Goal: Check status: Check status

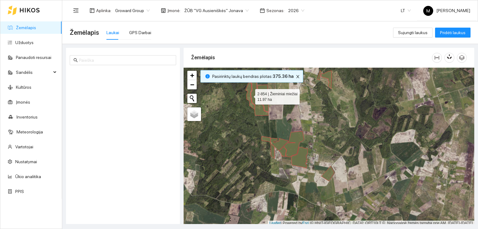
scroll to position [2, 0]
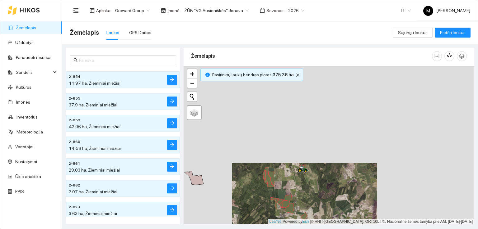
drag, startPoint x: 300, startPoint y: 155, endPoint x: 296, endPoint y: 191, distance: 36.9
click at [296, 191] on div at bounding box center [328, 145] width 290 height 159
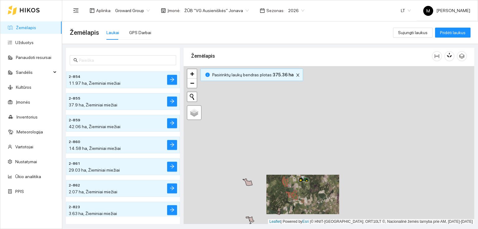
drag, startPoint x: 296, startPoint y: 202, endPoint x: 315, endPoint y: 113, distance: 91.5
click at [315, 113] on div at bounding box center [328, 145] width 290 height 159
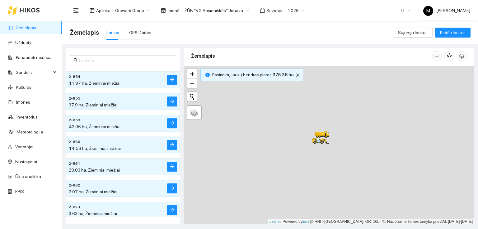
drag, startPoint x: 309, startPoint y: 178, endPoint x: 333, endPoint y: 178, distance: 24.3
click at [333, 178] on div at bounding box center [328, 145] width 290 height 159
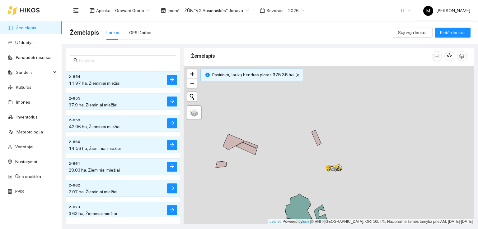
drag, startPoint x: 300, startPoint y: 187, endPoint x: 303, endPoint y: 123, distance: 63.5
click at [303, 129] on div at bounding box center [328, 145] width 290 height 159
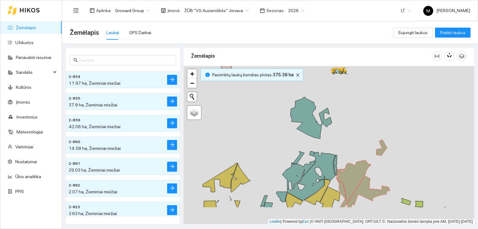
drag, startPoint x: 285, startPoint y: 205, endPoint x: 300, endPoint y: 118, distance: 87.7
click at [300, 151] on icon at bounding box center [308, 176] width 53 height 50
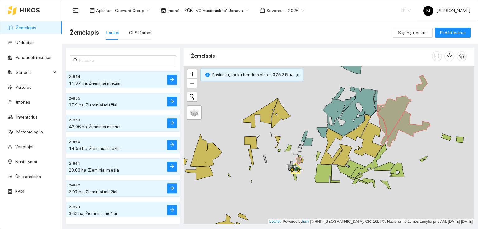
drag, startPoint x: 255, startPoint y: 190, endPoint x: 312, endPoint y: 114, distance: 95.3
click at [312, 114] on div at bounding box center [328, 145] width 290 height 159
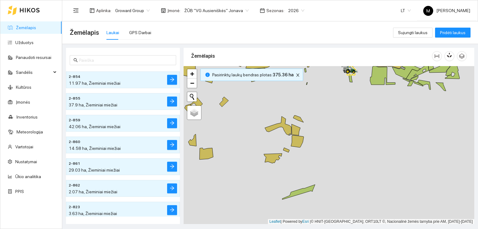
drag, startPoint x: 295, startPoint y: 164, endPoint x: 326, endPoint y: 104, distance: 67.9
click at [326, 104] on div at bounding box center [328, 145] width 290 height 159
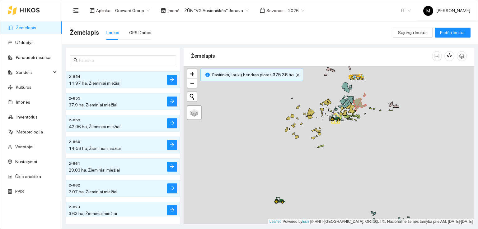
drag, startPoint x: 267, startPoint y: 192, endPoint x: 276, endPoint y: 158, distance: 34.9
click at [276, 158] on div at bounding box center [328, 145] width 290 height 159
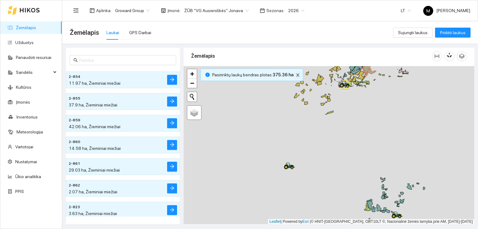
click at [295, 75] on icon "close" at bounding box center [297, 75] width 4 height 4
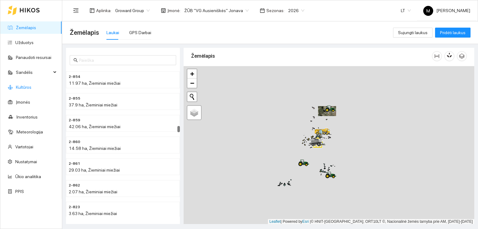
click at [20, 86] on link "Kultūros" at bounding box center [24, 87] width 16 height 5
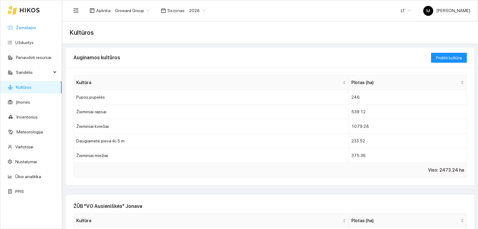
click at [29, 25] on link "Žemėlapis" at bounding box center [26, 27] width 20 height 5
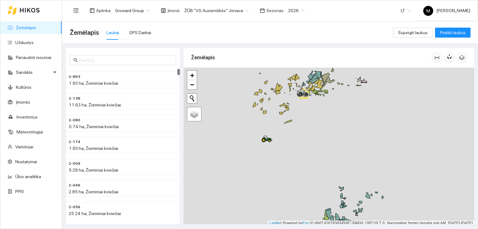
scroll to position [2, 0]
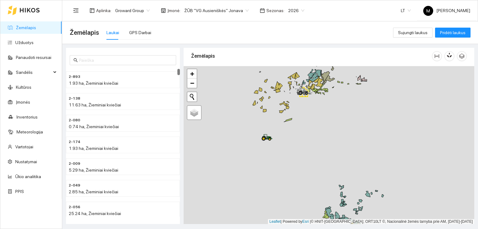
drag, startPoint x: 313, startPoint y: 130, endPoint x: 325, endPoint y: 164, distance: 36.3
click at [325, 164] on div at bounding box center [328, 145] width 290 height 159
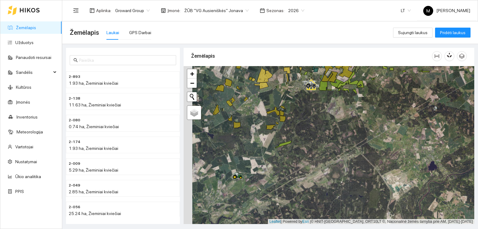
drag, startPoint x: 309, startPoint y: 167, endPoint x: 361, endPoint y: 162, distance: 52.5
click at [361, 162] on div at bounding box center [328, 145] width 290 height 159
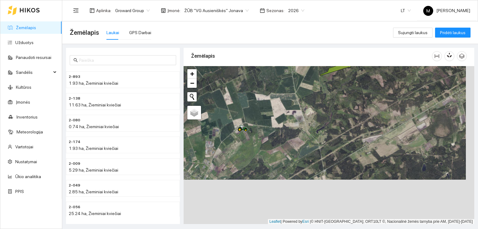
drag, startPoint x: 312, startPoint y: 208, endPoint x: 304, endPoint y: 160, distance: 49.2
click at [304, 160] on div at bounding box center [328, 145] width 290 height 159
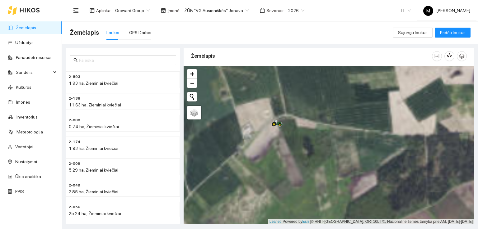
drag, startPoint x: 275, startPoint y: 112, endPoint x: 290, endPoint y: 178, distance: 67.9
click at [290, 178] on div at bounding box center [328, 145] width 290 height 159
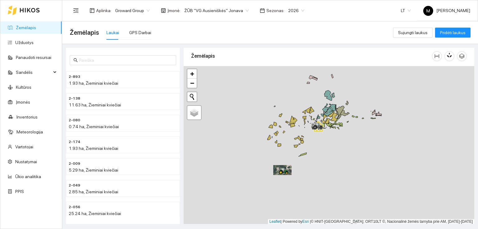
drag, startPoint x: 328, startPoint y: 115, endPoint x: 295, endPoint y: 156, distance: 53.1
click at [295, 156] on div at bounding box center [328, 145] width 290 height 159
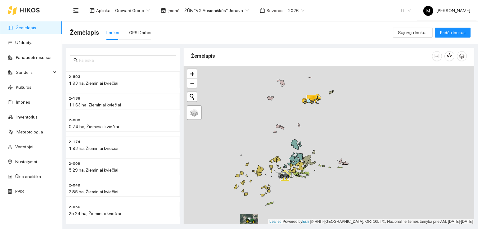
drag, startPoint x: 345, startPoint y: 113, endPoint x: 329, endPoint y: 148, distance: 38.5
click at [330, 148] on div at bounding box center [328, 145] width 290 height 159
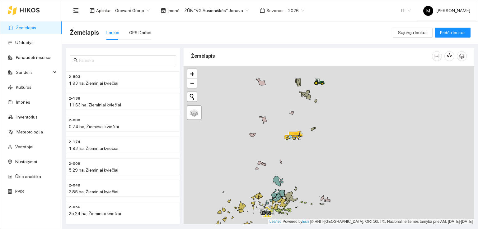
drag, startPoint x: 325, startPoint y: 132, endPoint x: 311, endPoint y: 164, distance: 34.4
click at [311, 164] on div at bounding box center [328, 145] width 290 height 159
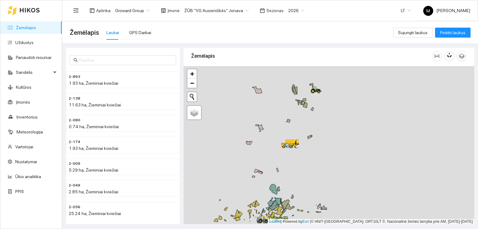
drag, startPoint x: 317, startPoint y: 110, endPoint x: 315, endPoint y: 136, distance: 25.9
click at [315, 136] on div at bounding box center [328, 145] width 290 height 159
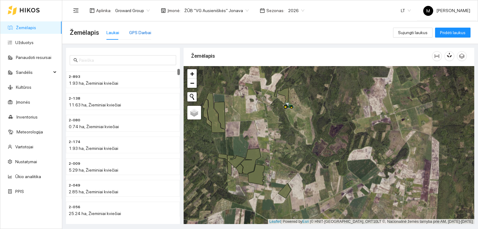
click at [136, 32] on div "GPS Darbai" at bounding box center [140, 32] width 22 height 7
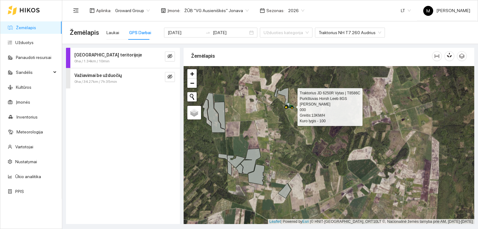
click at [286, 106] on icon at bounding box center [286, 107] width 2 height 2
click at [290, 107] on icon at bounding box center [289, 106] width 11 height 7
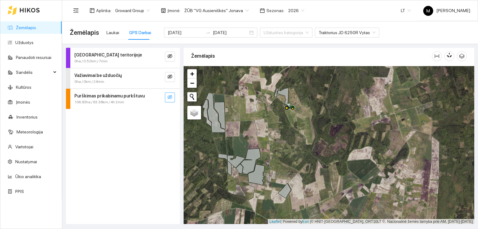
click at [168, 98] on icon "eye-invisible" at bounding box center [169, 97] width 5 height 5
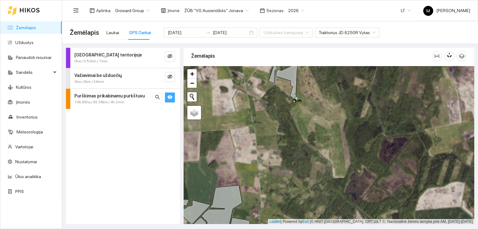
drag, startPoint x: 279, startPoint y: 111, endPoint x: 284, endPoint y: 171, distance: 60.6
click at [284, 171] on div at bounding box center [328, 145] width 290 height 159
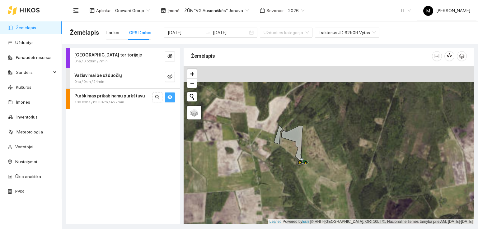
click at [169, 97] on icon "eye" at bounding box center [169, 97] width 5 height 5
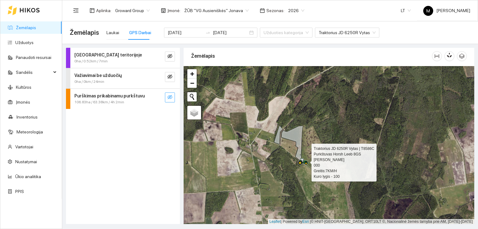
click at [306, 163] on icon at bounding box center [305, 163] width 1 height 1
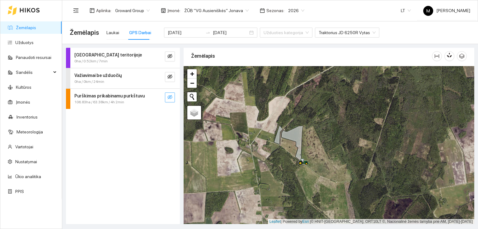
click at [171, 97] on icon "eye-invisible" at bounding box center [169, 97] width 5 height 5
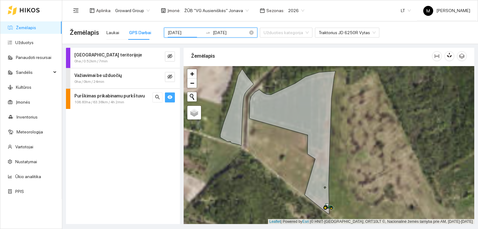
click at [181, 34] on input "[DATE]" at bounding box center [185, 32] width 35 height 7
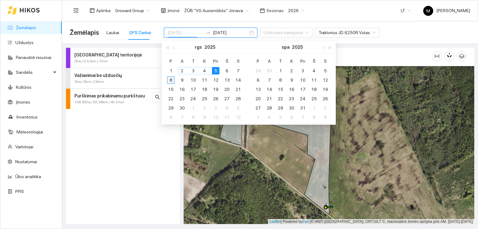
type input "[DATE]"
click at [171, 78] on div "8" at bounding box center [170, 79] width 7 height 7
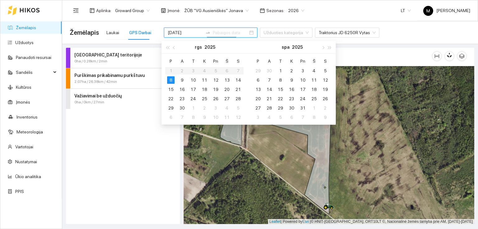
click at [171, 78] on div "8" at bounding box center [170, 79] width 7 height 7
type input "[DATE]"
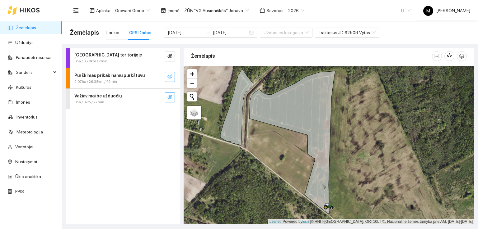
click at [169, 96] on icon "eye-invisible" at bounding box center [169, 97] width 5 height 4
click at [169, 96] on icon "eye" at bounding box center [169, 97] width 5 height 5
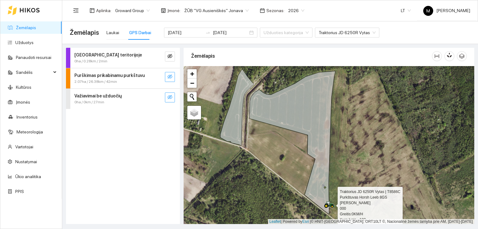
click at [327, 204] on icon at bounding box center [327, 205] width 6 height 3
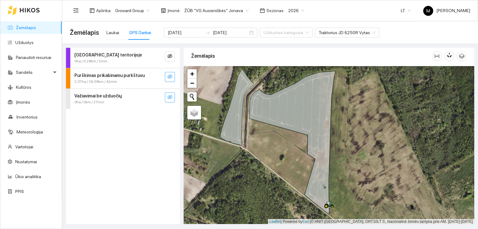
click at [169, 77] on icon "eye-invisible" at bounding box center [169, 77] width 5 height 4
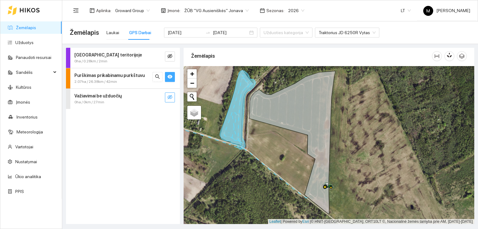
click at [170, 77] on icon "eye" at bounding box center [169, 77] width 5 height 4
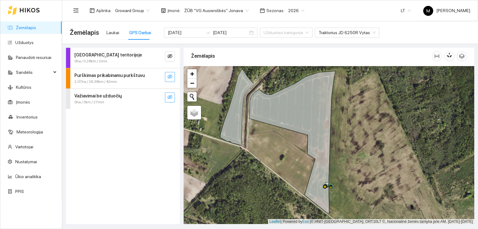
click at [170, 77] on icon "eye-invisible" at bounding box center [169, 76] width 5 height 5
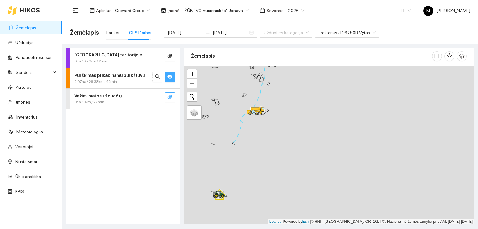
drag, startPoint x: 241, startPoint y: 200, endPoint x: 292, endPoint y: 71, distance: 138.7
click at [292, 72] on div at bounding box center [328, 145] width 290 height 159
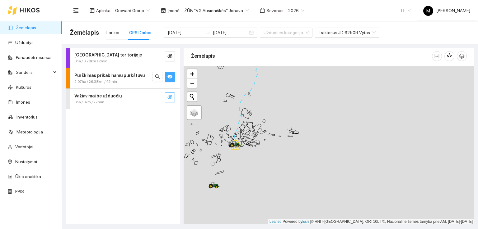
drag, startPoint x: 235, startPoint y: 175, endPoint x: 228, endPoint y: 196, distance: 21.6
click at [228, 196] on div at bounding box center [328, 145] width 290 height 159
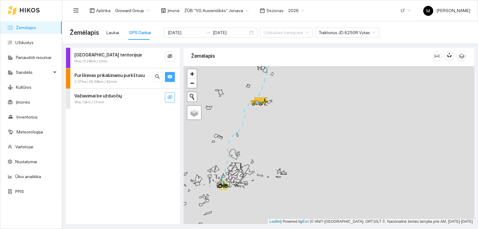
click at [263, 105] on icon at bounding box center [263, 103] width 1 height 3
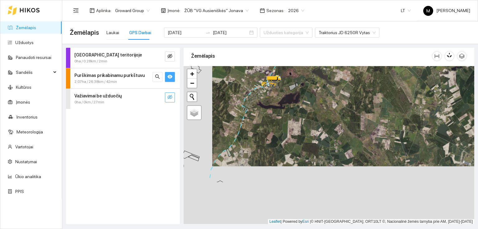
drag, startPoint x: 236, startPoint y: 169, endPoint x: 265, endPoint y: 110, distance: 65.4
click at [265, 110] on div at bounding box center [328, 145] width 290 height 159
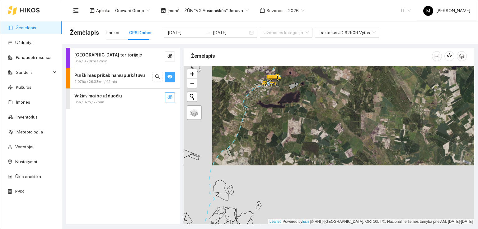
drag, startPoint x: 246, startPoint y: 163, endPoint x: 254, endPoint y: 112, distance: 51.0
click at [254, 113] on div at bounding box center [328, 145] width 290 height 159
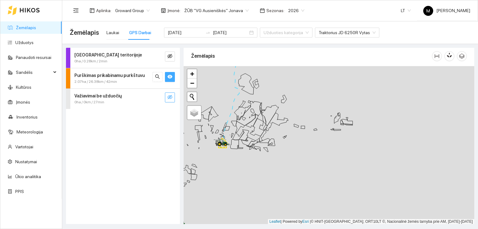
drag, startPoint x: 247, startPoint y: 177, endPoint x: 265, endPoint y: 120, distance: 59.9
click at [265, 120] on div at bounding box center [328, 145] width 290 height 159
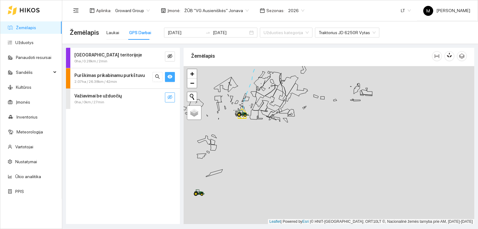
drag, startPoint x: 259, startPoint y: 139, endPoint x: 277, endPoint y: 111, distance: 32.8
click at [277, 111] on div at bounding box center [328, 145] width 290 height 159
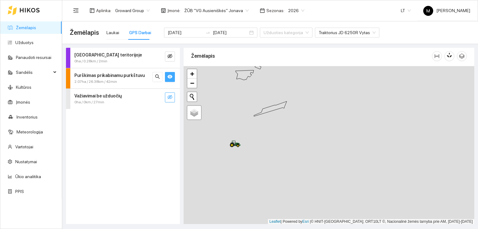
drag, startPoint x: 239, startPoint y: 153, endPoint x: 277, endPoint y: 119, distance: 50.5
click at [277, 119] on div at bounding box center [328, 145] width 290 height 159
click at [107, 32] on div "Laukai" at bounding box center [112, 32] width 13 height 7
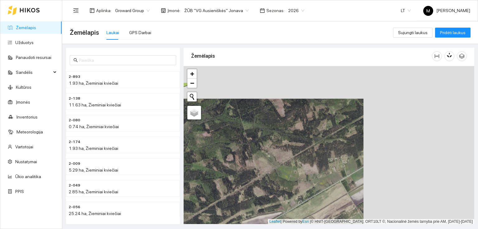
drag, startPoint x: 353, startPoint y: 143, endPoint x: 282, endPoint y: 147, distance: 71.0
click at [226, 177] on div at bounding box center [328, 145] width 290 height 159
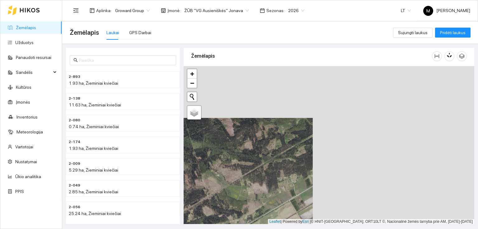
drag, startPoint x: 320, startPoint y: 141, endPoint x: 298, endPoint y: 151, distance: 23.6
click at [298, 151] on div at bounding box center [328, 145] width 290 height 159
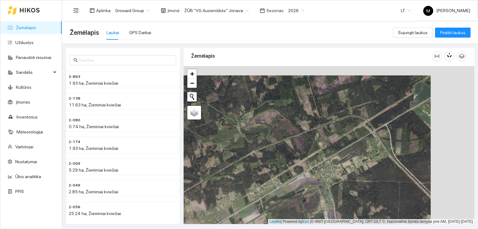
drag, startPoint x: 358, startPoint y: 127, endPoint x: 303, endPoint y: 139, distance: 57.1
click at [303, 139] on div at bounding box center [328, 145] width 290 height 159
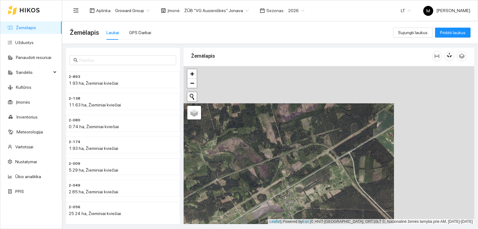
drag, startPoint x: 337, startPoint y: 134, endPoint x: 312, endPoint y: 158, distance: 34.7
click at [312, 158] on div at bounding box center [328, 145] width 290 height 159
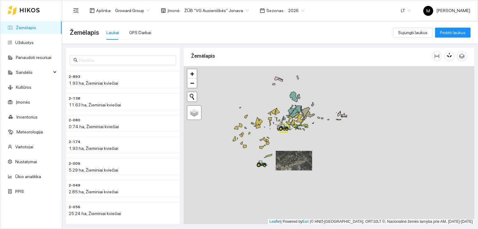
drag, startPoint x: 316, startPoint y: 121, endPoint x: 288, endPoint y: 144, distance: 36.6
click at [288, 144] on div at bounding box center [328, 145] width 290 height 159
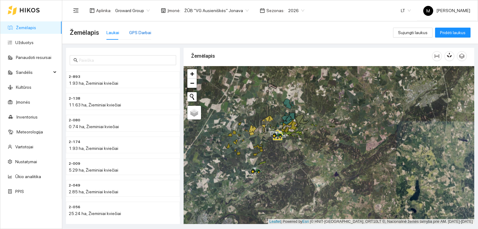
click at [142, 34] on div "GPS Darbai" at bounding box center [140, 32] width 22 height 7
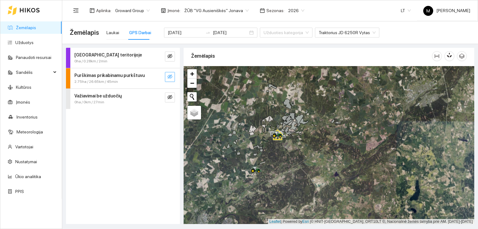
click at [171, 76] on icon "eye-invisible" at bounding box center [169, 76] width 5 height 5
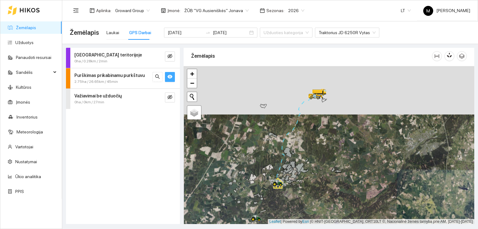
drag, startPoint x: 266, startPoint y: 114, endPoint x: 269, endPoint y: 200, distance: 85.6
click at [267, 200] on div at bounding box center [328, 145] width 290 height 159
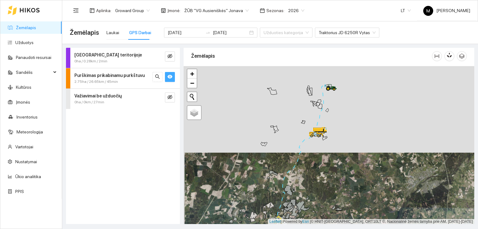
drag, startPoint x: 342, startPoint y: 103, endPoint x: 330, endPoint y: 141, distance: 39.6
click at [330, 141] on div at bounding box center [328, 145] width 290 height 159
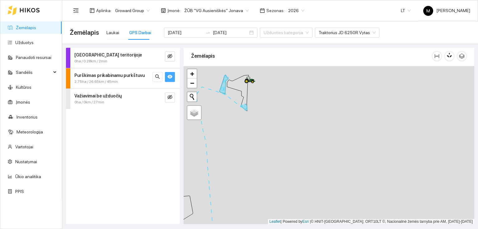
drag, startPoint x: 250, startPoint y: 114, endPoint x: 263, endPoint y: 127, distance: 18.0
click at [262, 127] on div at bounding box center [328, 145] width 290 height 159
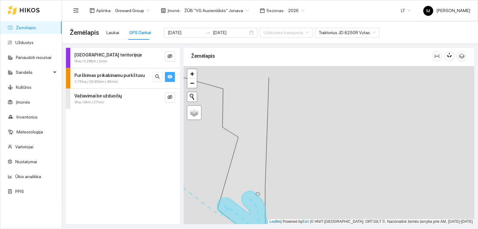
drag, startPoint x: 284, startPoint y: 103, endPoint x: 290, endPoint y: 179, distance: 76.7
click at [290, 179] on div at bounding box center [328, 145] width 290 height 159
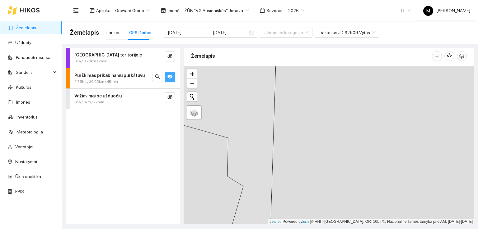
drag, startPoint x: 306, startPoint y: 120, endPoint x: 311, endPoint y: 179, distance: 58.9
click at [311, 179] on div at bounding box center [328, 145] width 290 height 159
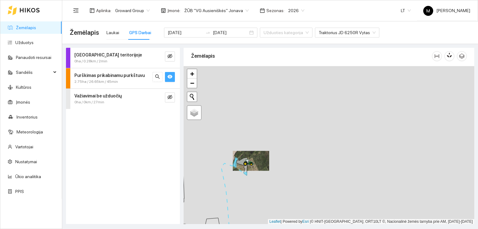
drag, startPoint x: 237, startPoint y: 182, endPoint x: 247, endPoint y: 106, distance: 77.0
click at [247, 108] on div at bounding box center [328, 145] width 290 height 159
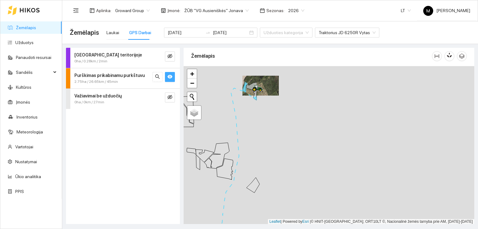
drag, startPoint x: 235, startPoint y: 169, endPoint x: 264, endPoint y: 68, distance: 105.0
click at [245, 88] on icon at bounding box center [230, 164] width 32 height 152
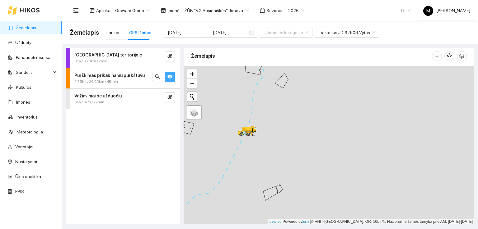
drag, startPoint x: 241, startPoint y: 147, endPoint x: 265, endPoint y: 72, distance: 78.9
click at [265, 72] on div at bounding box center [328, 145] width 290 height 159
drag, startPoint x: 261, startPoint y: 97, endPoint x: 224, endPoint y: 194, distance: 104.0
click at [224, 194] on div at bounding box center [328, 145] width 290 height 159
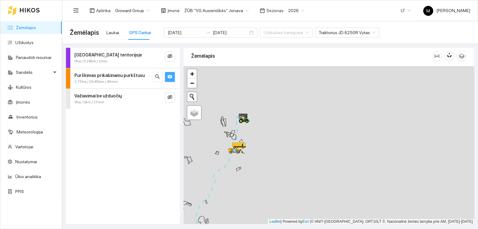
drag, startPoint x: 215, startPoint y: 201, endPoint x: 238, endPoint y: 114, distance: 89.7
click at [238, 115] on div at bounding box center [328, 145] width 290 height 159
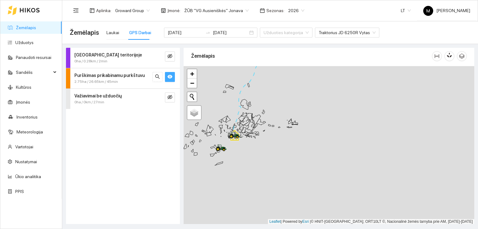
drag, startPoint x: 224, startPoint y: 160, endPoint x: 264, endPoint y: 102, distance: 70.5
click at [264, 102] on div at bounding box center [328, 145] width 290 height 159
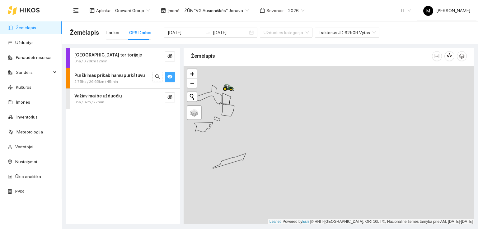
drag, startPoint x: 247, startPoint y: 100, endPoint x: 251, endPoint y: 166, distance: 65.8
click at [251, 166] on div at bounding box center [328, 145] width 290 height 159
